Goal: Information Seeking & Learning: Learn about a topic

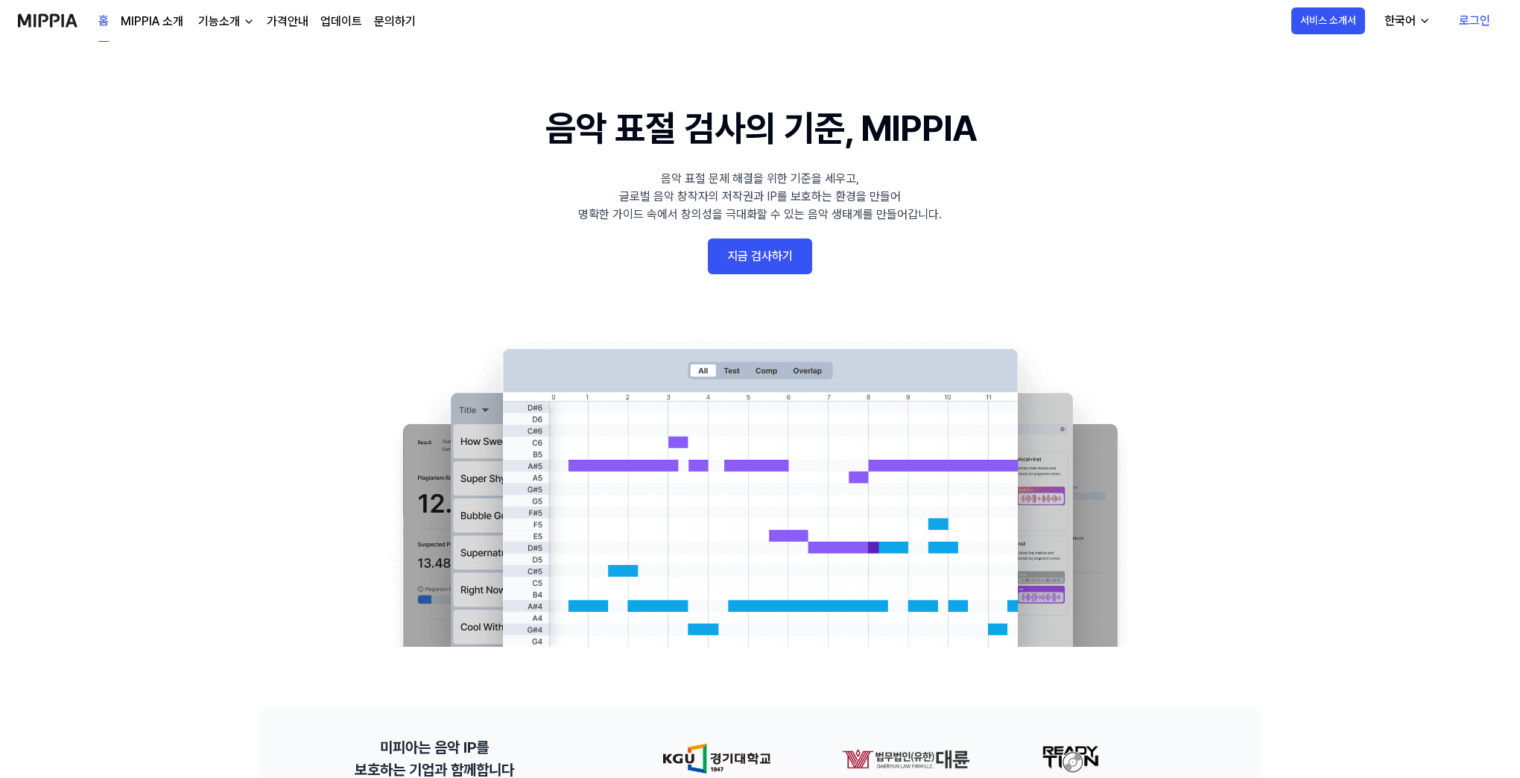
click at [1456, 22] on link "로그인" at bounding box center [1474, 21] width 55 height 42
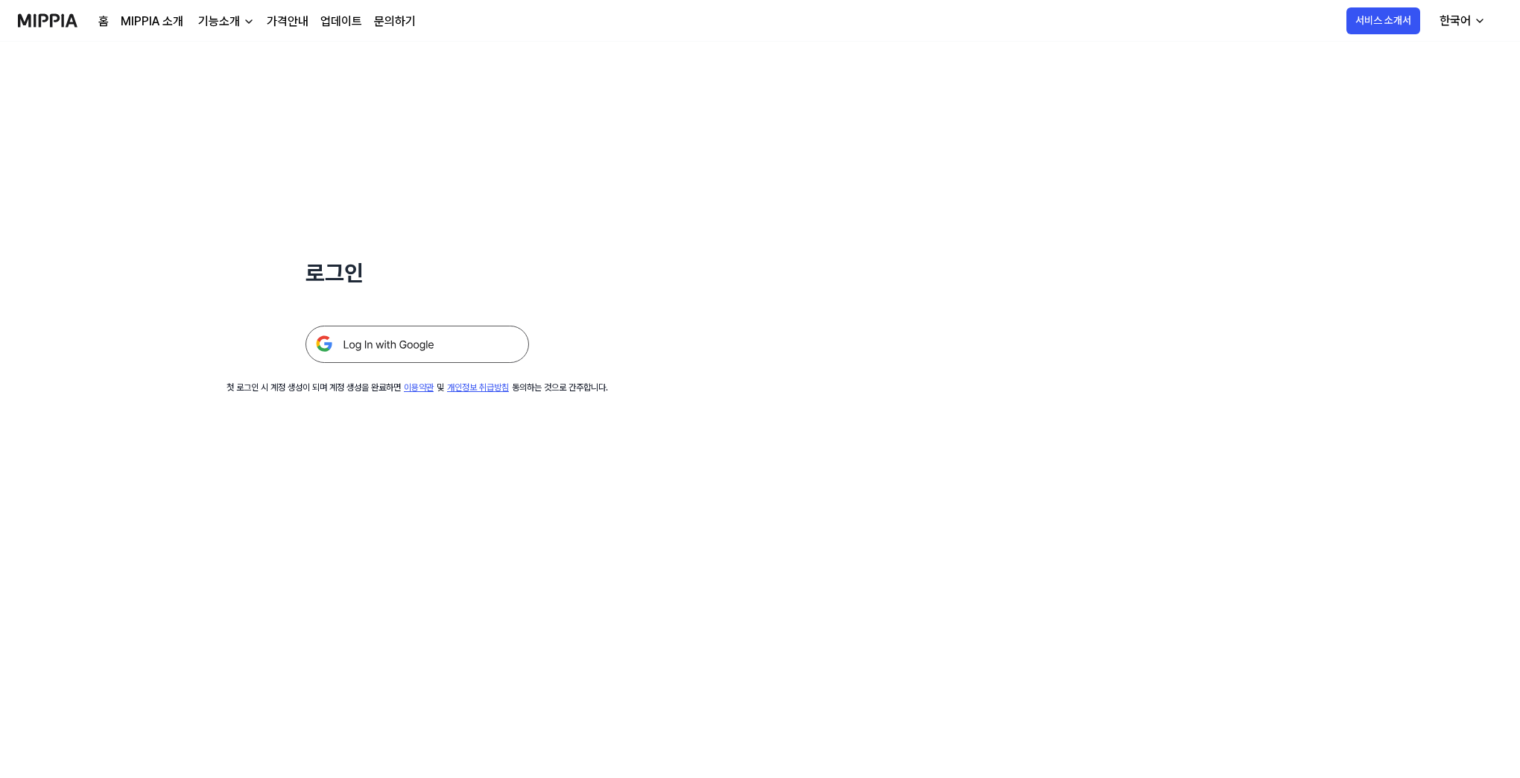
click at [374, 355] on img at bounding box center [416, 344] width 223 height 37
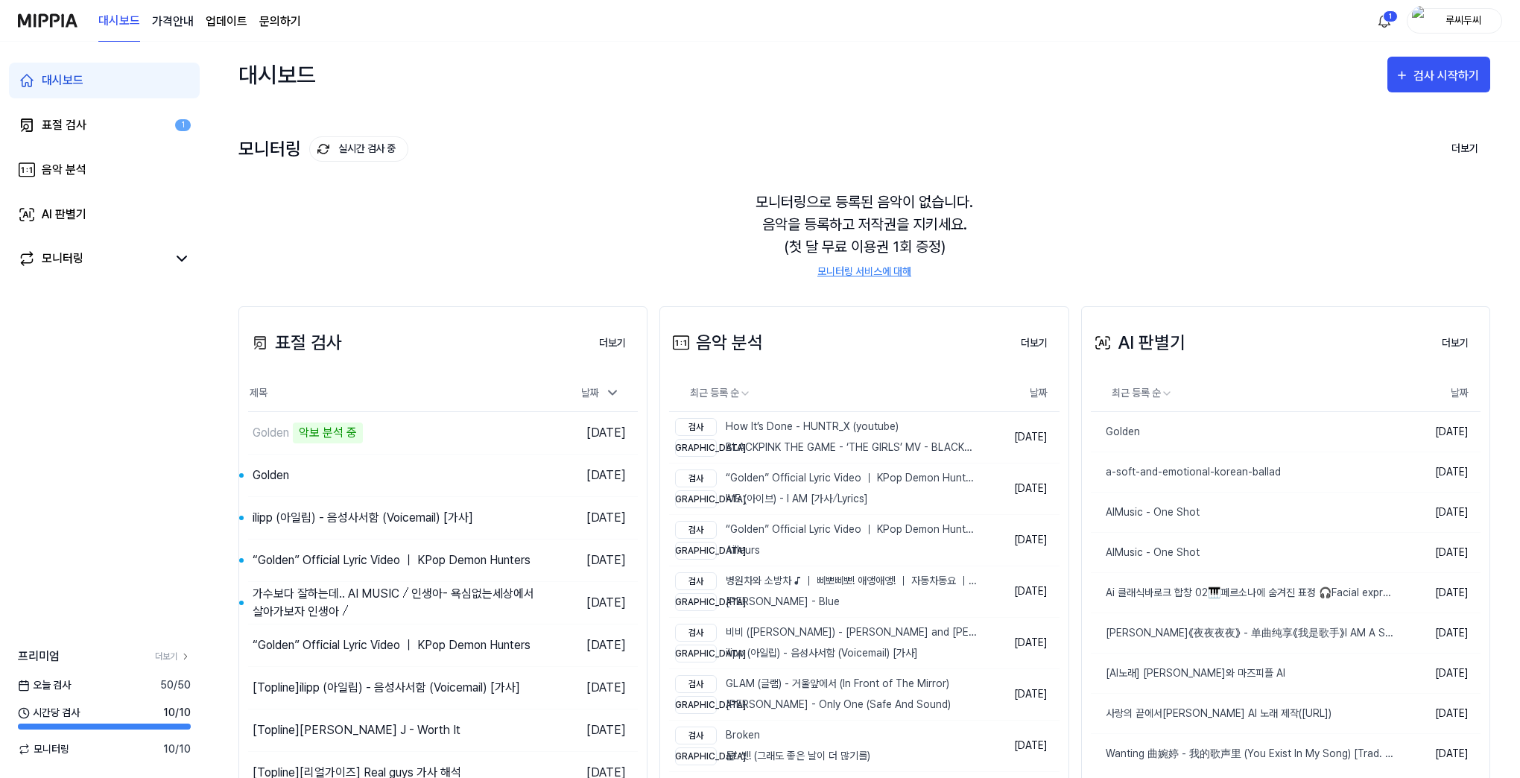
click at [188, 21] on 버튼 "가격안내" at bounding box center [173, 22] width 42 height 18
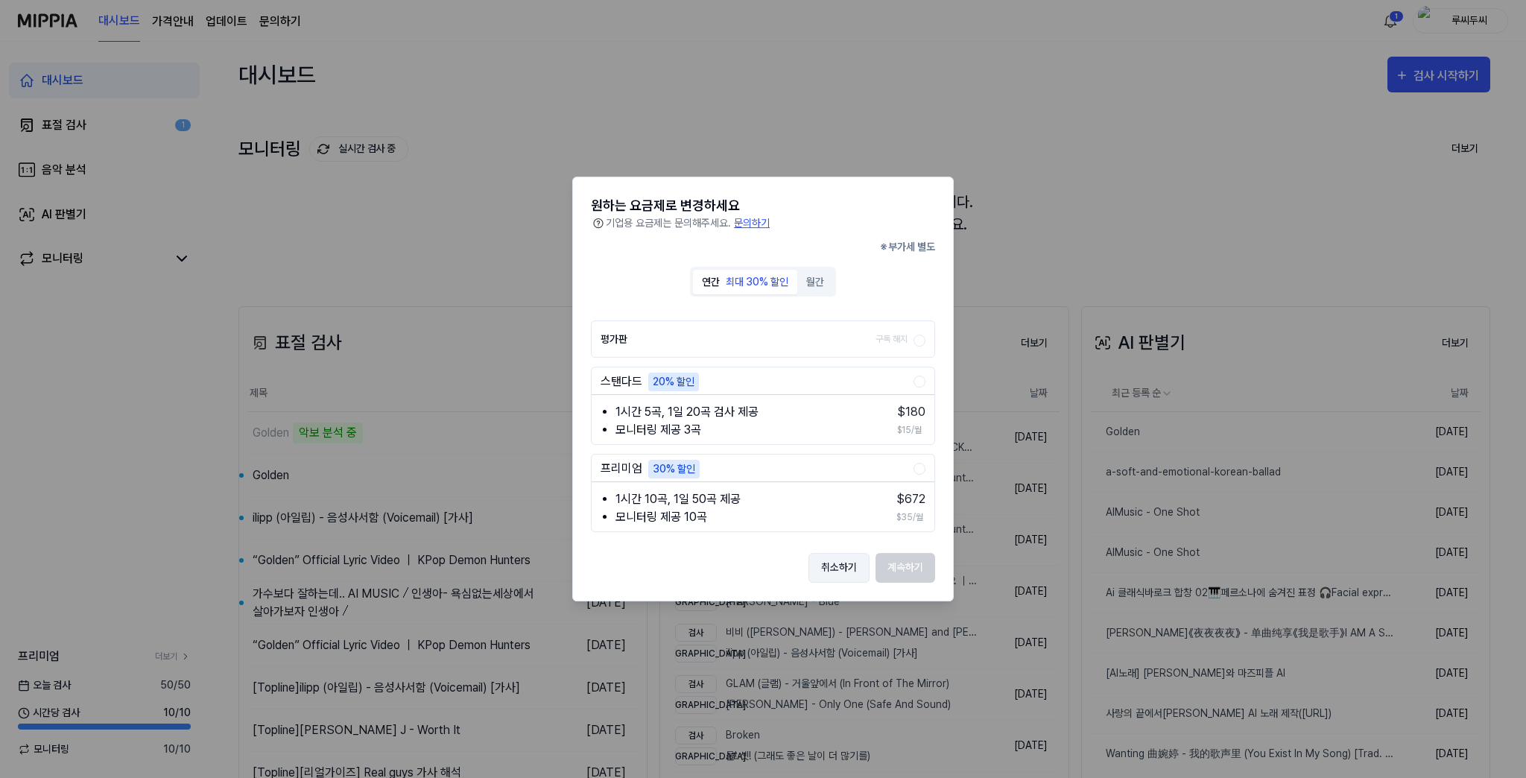
click at [837, 564] on button "취소하기" at bounding box center [838, 568] width 61 height 30
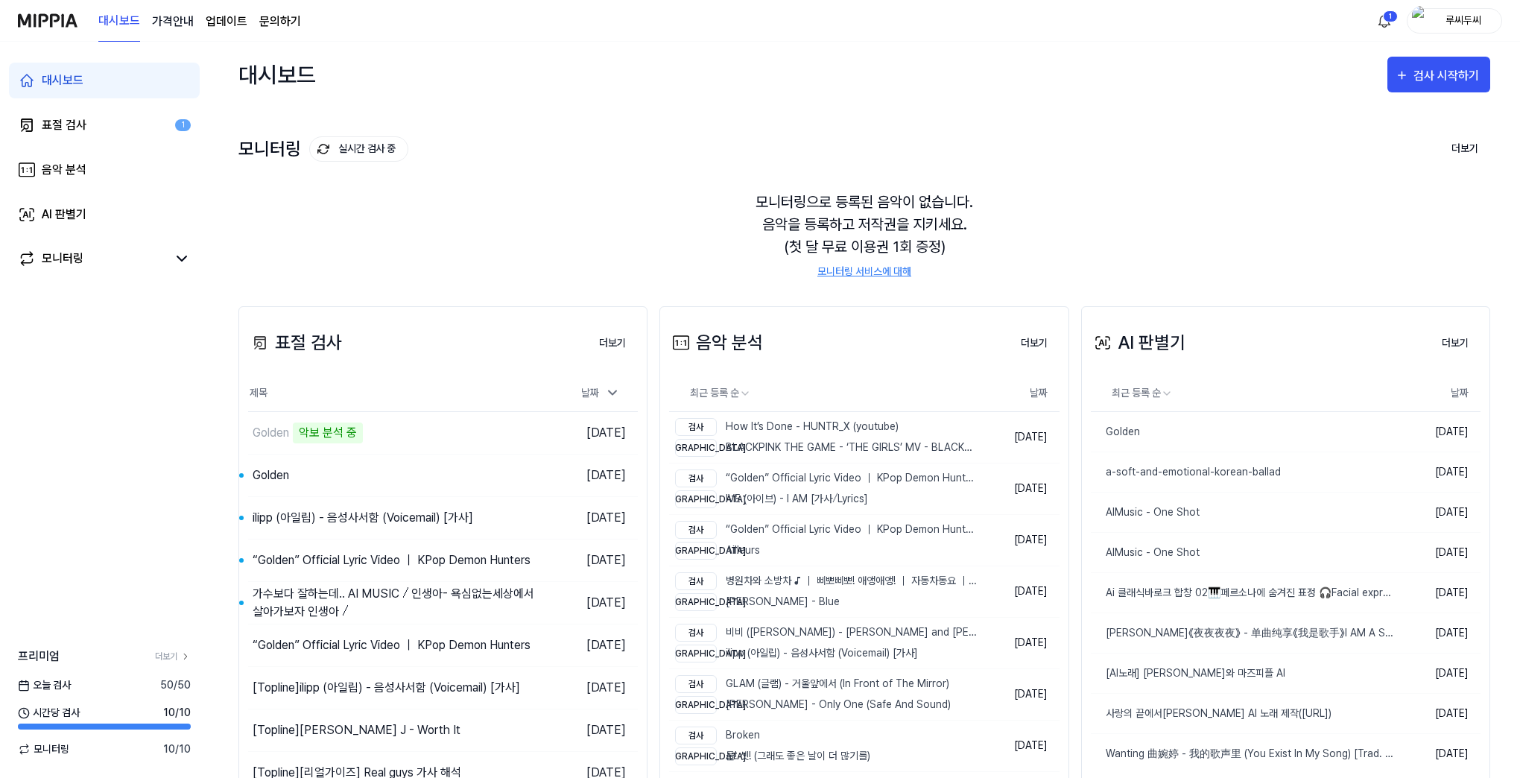
click at [173, 15] on 버튼 "가격안내" at bounding box center [173, 22] width 42 height 18
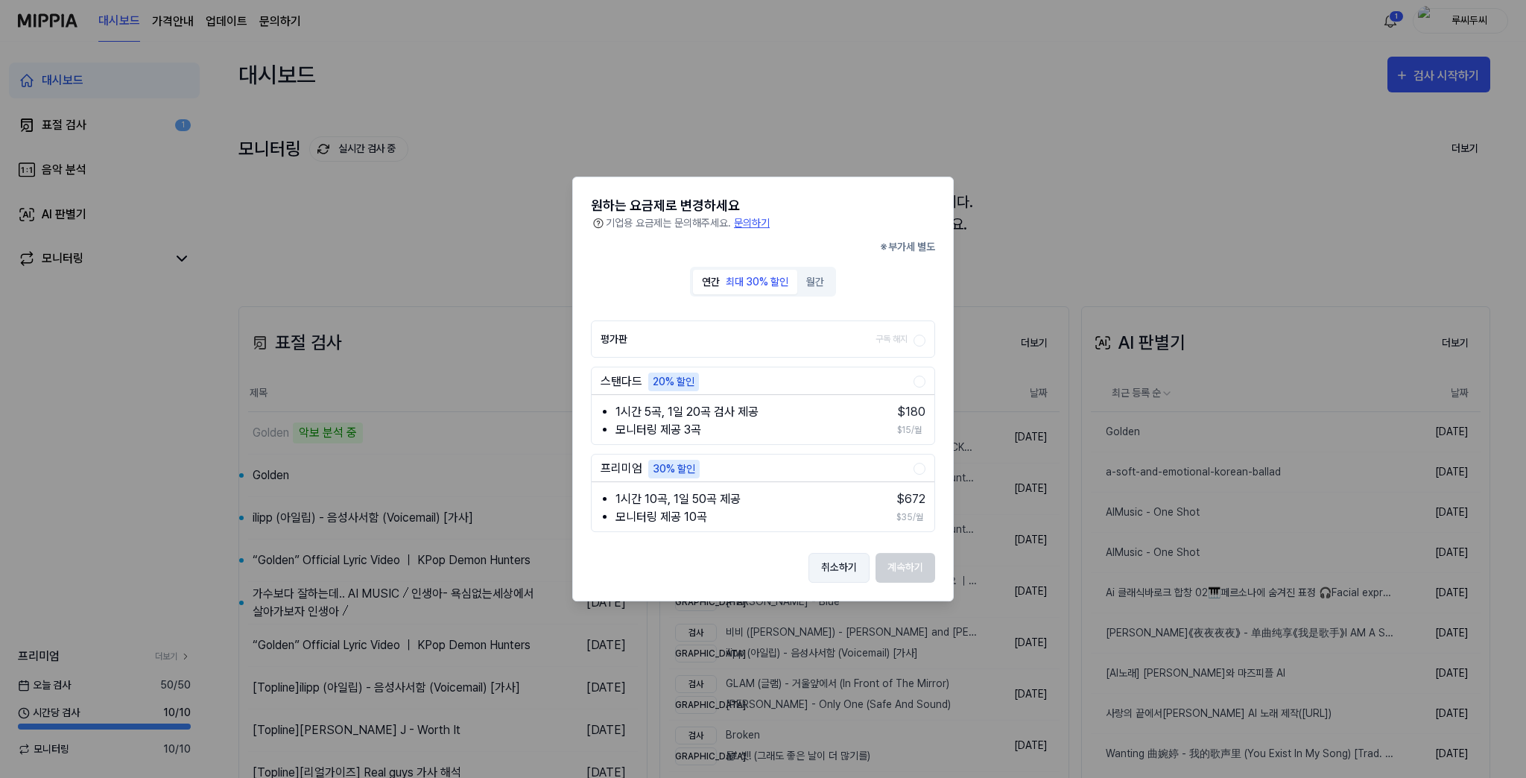
click at [854, 571] on button "취소하기" at bounding box center [838, 568] width 61 height 30
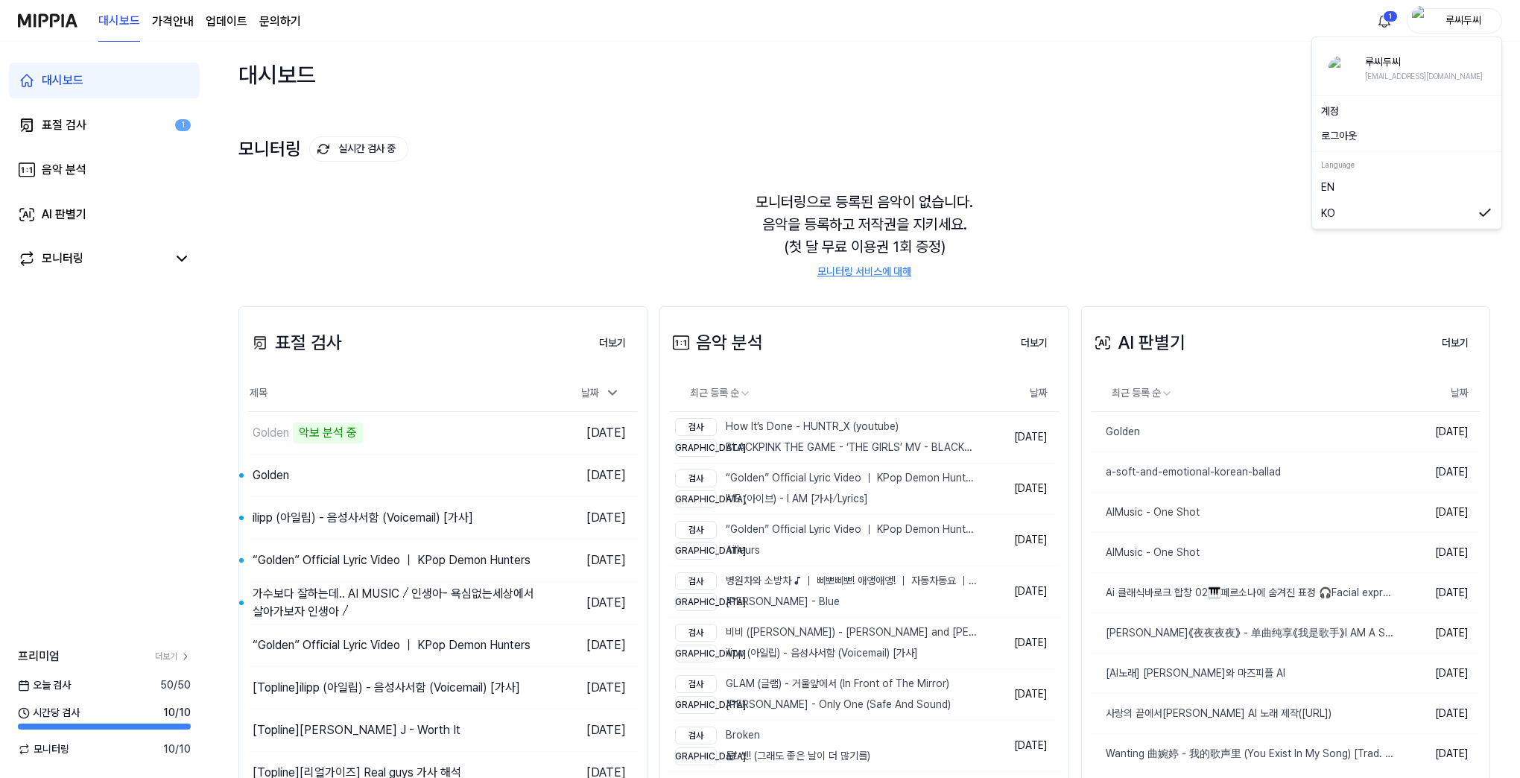
click at [1457, 19] on div "루씨두씨" at bounding box center [1463, 20] width 58 height 16
click at [1360, 144] on div "로그아웃" at bounding box center [1406, 136] width 183 height 25
click at [1466, 24] on div "루씨두씨" at bounding box center [1463, 20] width 58 height 16
click at [1342, 131] on button "로그아웃" at bounding box center [1406, 136] width 171 height 16
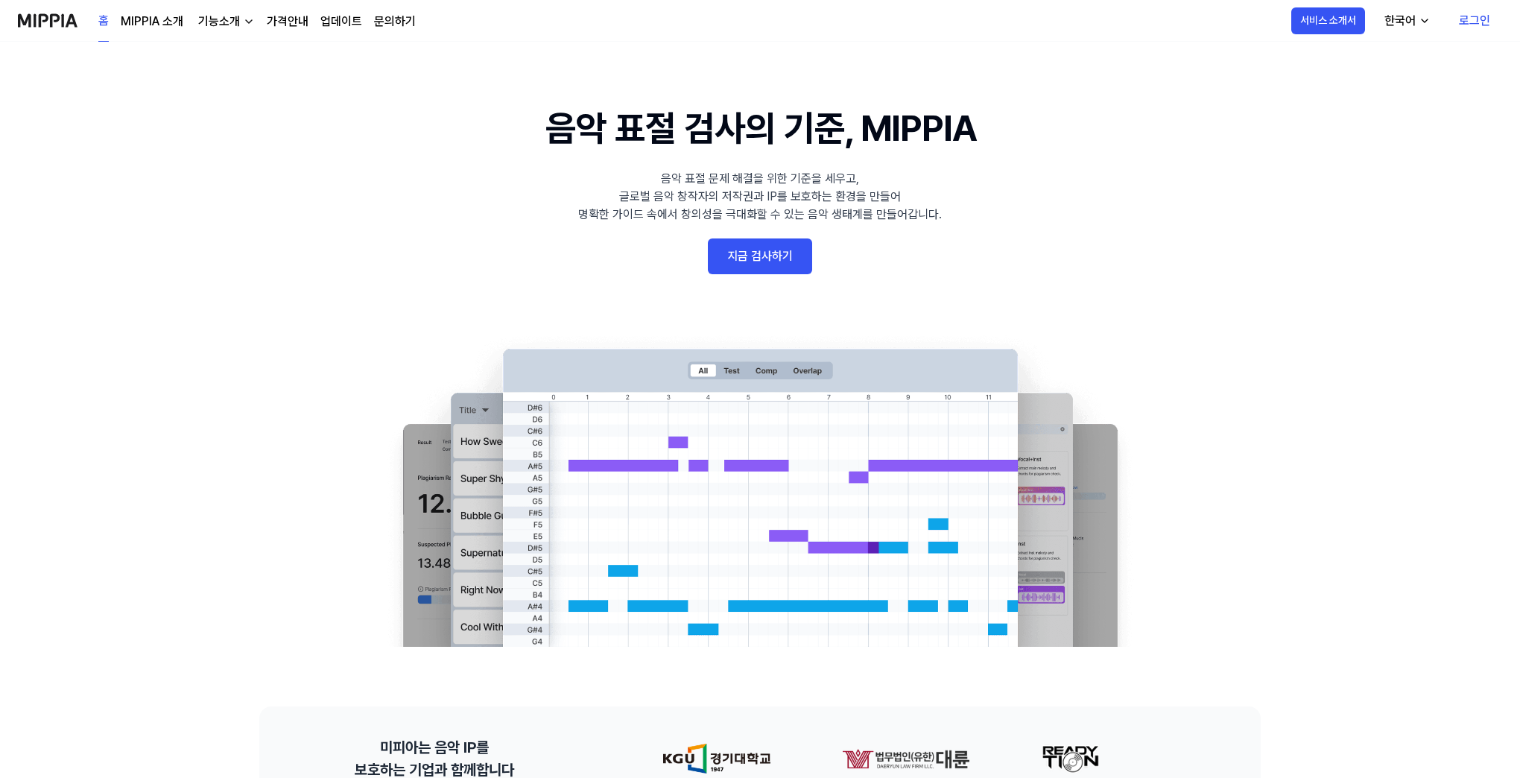
click at [291, 25] on link "가격안내" at bounding box center [288, 22] width 42 height 18
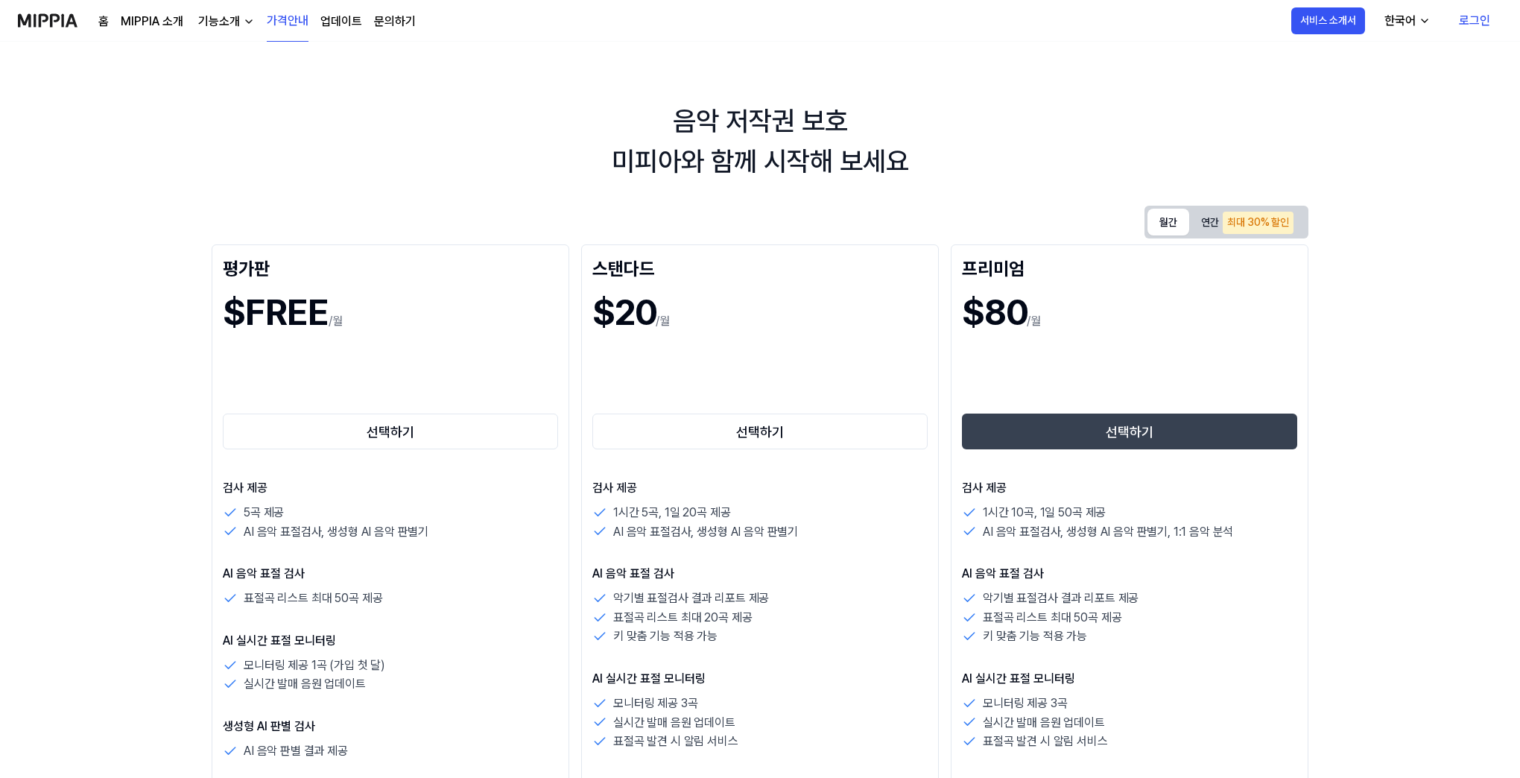
click at [1170, 227] on button "월간" at bounding box center [1168, 222] width 42 height 27
